Goal: Find specific page/section: Find specific page/section

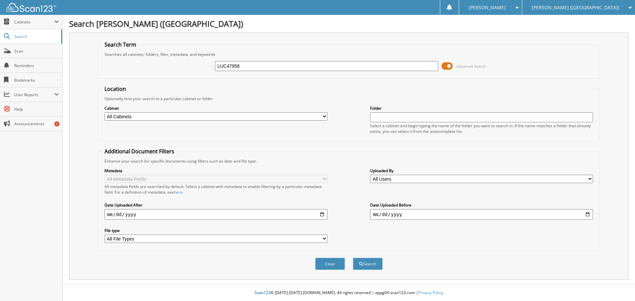
type input "LUC47958"
click at [353, 258] on button "Search" at bounding box center [368, 264] width 30 height 12
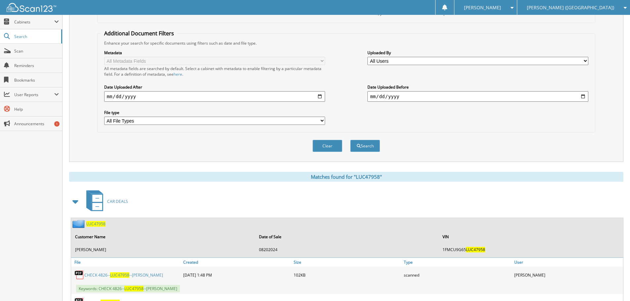
scroll to position [159, 0]
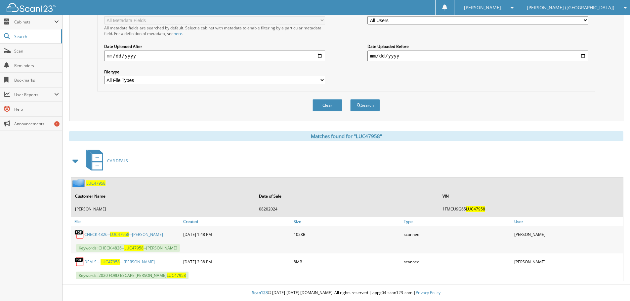
click at [94, 260] on link "DEALS--- LUC47958 ---[PERSON_NAME]" at bounding box center [119, 262] width 70 height 6
